Goal: Find specific page/section: Find specific page/section

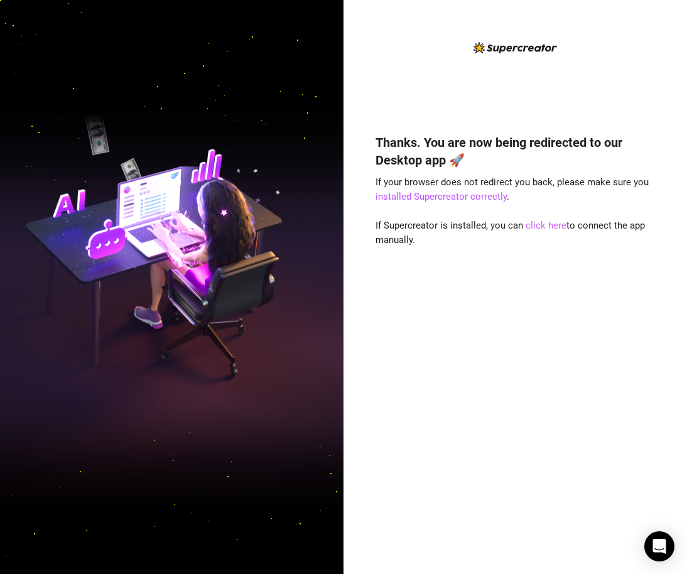
click at [555, 222] on link "click here" at bounding box center [545, 225] width 41 height 11
click at [554, 227] on link "click here" at bounding box center [545, 225] width 41 height 11
click at [540, 227] on link "click here" at bounding box center [545, 225] width 41 height 11
click at [546, 227] on link "click here" at bounding box center [545, 225] width 41 height 11
click at [541, 224] on link "click here" at bounding box center [545, 225] width 41 height 11
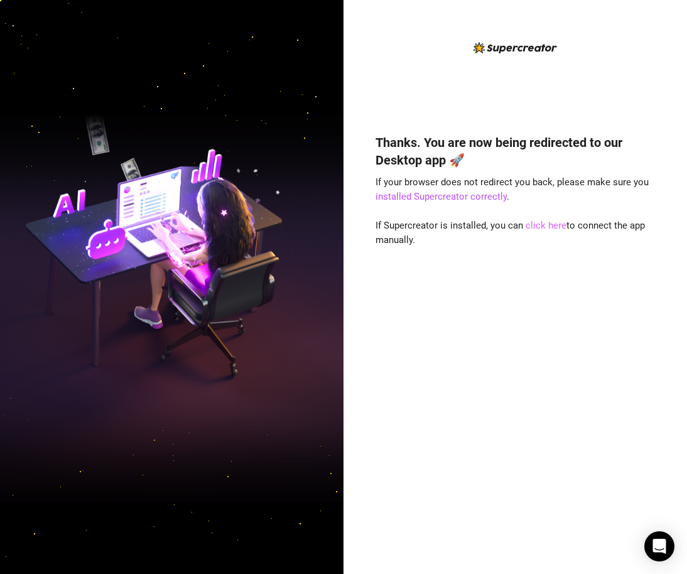
click at [550, 227] on link "click here" at bounding box center [545, 225] width 41 height 11
click at [549, 228] on link "click here" at bounding box center [545, 225] width 41 height 11
click at [536, 228] on link "click here" at bounding box center [545, 225] width 41 height 11
click at [548, 222] on link "click here" at bounding box center [545, 225] width 41 height 11
click at [542, 227] on link "click here" at bounding box center [545, 225] width 41 height 11
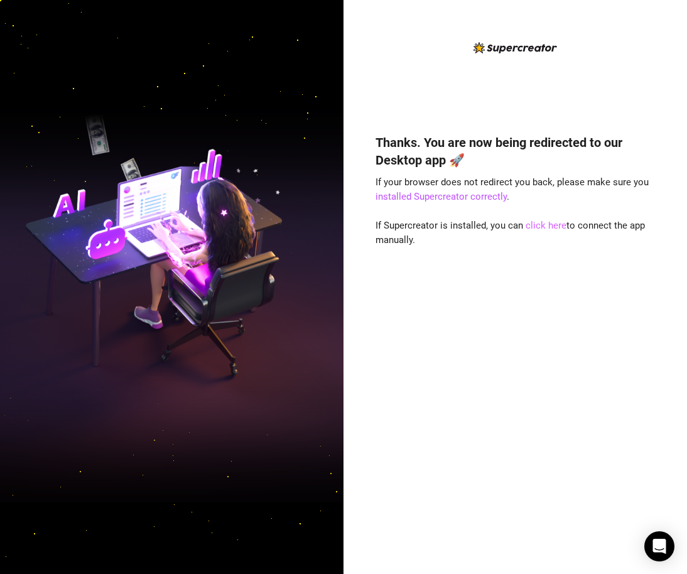
click at [550, 226] on link "click here" at bounding box center [545, 225] width 41 height 11
click at [545, 225] on link "click here" at bounding box center [545, 225] width 41 height 11
click at [551, 227] on link "click here" at bounding box center [545, 225] width 41 height 11
click at [547, 228] on link "click here" at bounding box center [545, 225] width 41 height 11
click at [556, 225] on link "click here" at bounding box center [545, 225] width 41 height 11
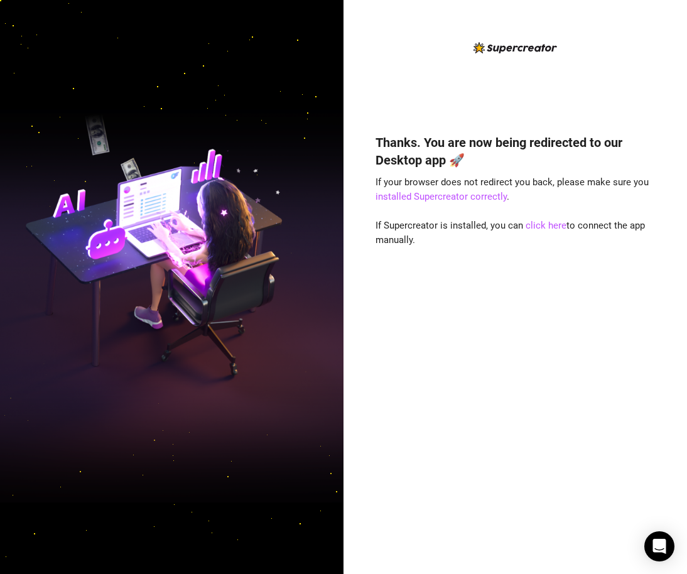
click at [71, 157] on img at bounding box center [171, 287] width 343 height 431
click at [543, 227] on link "click here" at bounding box center [545, 225] width 41 height 11
